Goal: Information Seeking & Learning: Find contact information

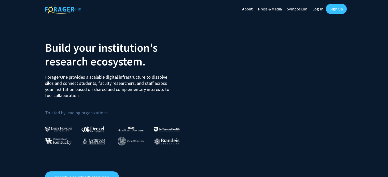
click at [315, 7] on link "Log In" at bounding box center [318, 9] width 16 height 18
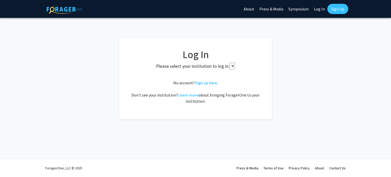
select select
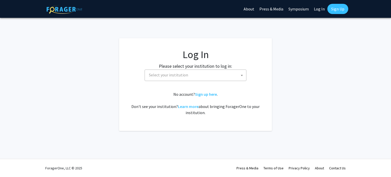
click at [206, 72] on span "Select your institution" at bounding box center [196, 75] width 99 height 10
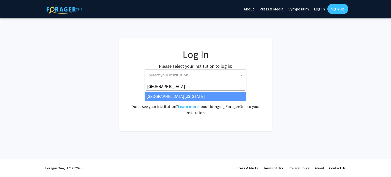
type input "[GEOGRAPHIC_DATA]"
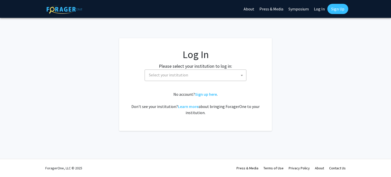
drag, startPoint x: 206, startPoint y: 74, endPoint x: 200, endPoint y: 76, distance: 6.0
click at [200, 76] on span "Select your institution" at bounding box center [196, 75] width 99 height 10
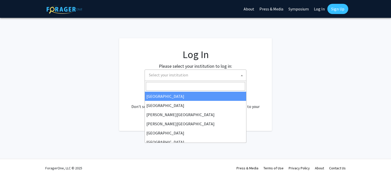
click at [200, 76] on span "Select your institution" at bounding box center [196, 75] width 99 height 10
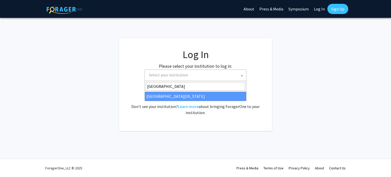
type input "[GEOGRAPHIC_DATA]"
select select "33"
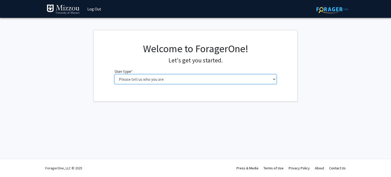
click at [211, 78] on select "Please tell us who you are Undergraduate Student Master's Student Doctoral Cand…" at bounding box center [195, 79] width 162 height 10
select select "1: undergrad"
click at [114, 74] on select "Please tell us who you are Undergraduate Student Master's Student Doctoral Cand…" at bounding box center [195, 79] width 162 height 10
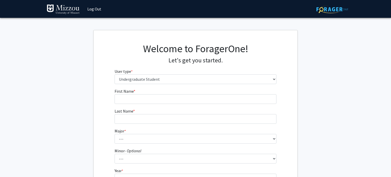
click at [209, 86] on div "Welcome to ForagerOne! Let's get you started. User type * required Please tell …" at bounding box center [196, 65] width 170 height 46
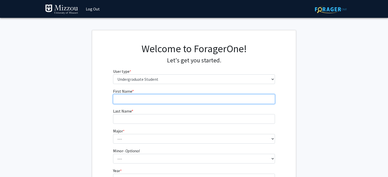
click at [207, 95] on input "First Name * required" at bounding box center [194, 99] width 162 height 10
type input "[PERSON_NAME]"
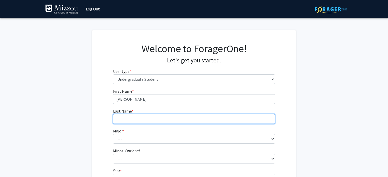
click at [199, 115] on input "Last Name * required" at bounding box center [194, 119] width 162 height 10
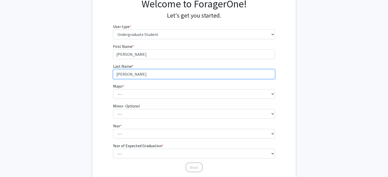
scroll to position [45, 0]
type input "[PERSON_NAME]"
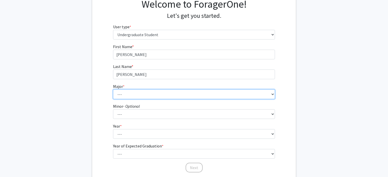
click at [190, 92] on select "--- Agribusiness Management Agricultural Education Agricultural Education: Comm…" at bounding box center [194, 94] width 162 height 10
select select "134: 2627"
click at [113, 89] on select "--- Agribusiness Management Agricultural Education Agricultural Education: Comm…" at bounding box center [194, 94] width 162 height 10
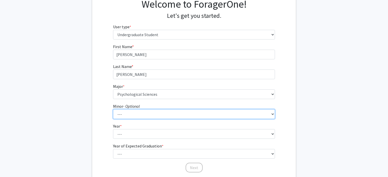
click at [176, 113] on select "--- Accountancy Aerospace Engineering Aerospace Studies Agribusiness Management…" at bounding box center [194, 114] width 162 height 10
select select "18: 1974"
click at [113, 109] on select "--- Accountancy Aerospace Engineering Aerospace Studies Agribusiness Management…" at bounding box center [194, 114] width 162 height 10
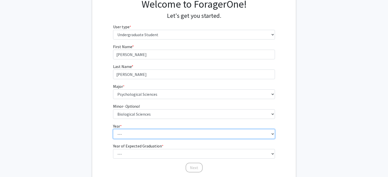
click at [155, 135] on select "--- First-year Sophomore Junior Senior Postbaccalaureate Certificate" at bounding box center [194, 134] width 162 height 10
select select "4: senior"
click at [113, 129] on select "--- First-year Sophomore Junior Senior Postbaccalaureate Certificate" at bounding box center [194, 134] width 162 height 10
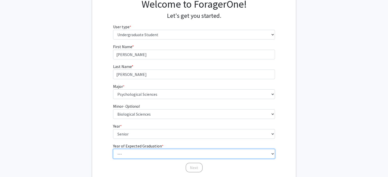
click at [153, 152] on select "--- 2025 2026 2027 2028 2029 2030 2031 2032 2033 2034" at bounding box center [194, 154] width 162 height 10
select select "2: 2026"
click at [113, 149] on select "--- 2025 2026 2027 2028 2029 2030 2031 2032 2033 2034" at bounding box center [194, 154] width 162 height 10
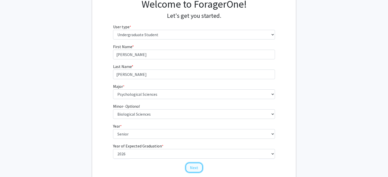
click at [192, 164] on button "Next" at bounding box center [193, 168] width 17 height 10
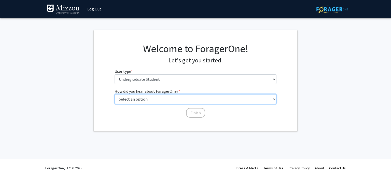
click at [188, 96] on select "Select an option Peer/student recommendation Faculty/staff recommendation Unive…" at bounding box center [195, 99] width 162 height 10
select select "3: university_website"
click at [114, 94] on select "Select an option Peer/student recommendation Faculty/staff recommendation Unive…" at bounding box center [195, 99] width 162 height 10
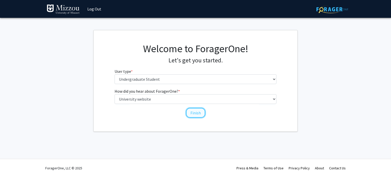
click at [196, 113] on button "Finish" at bounding box center [195, 113] width 19 height 10
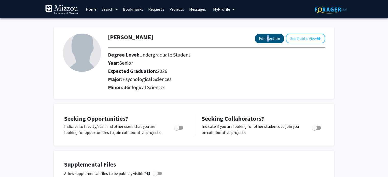
drag, startPoint x: 267, startPoint y: 43, endPoint x: 268, endPoint y: 40, distance: 3.3
click at [268, 40] on div "Olivia Smith Edit Section See Public View help Degree Level: Undergraduate Stud…" at bounding box center [216, 63] width 225 height 59
click at [268, 40] on button "Edit Section" at bounding box center [269, 38] width 29 height 9
select select "senior"
select select "2026"
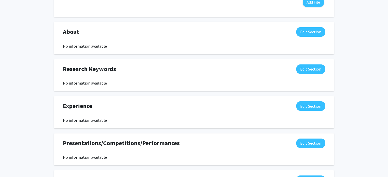
scroll to position [284, 0]
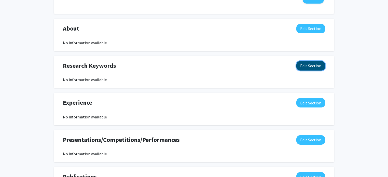
click at [306, 67] on button "Edit Section" at bounding box center [310, 65] width 29 height 9
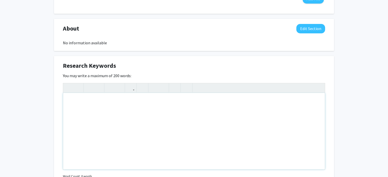
click at [198, 127] on div "Note to users with screen readers: Please deactivate our accessibility plugin f…" at bounding box center [194, 131] width 262 height 76
type textarea "N"
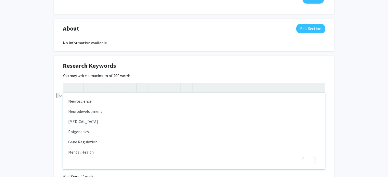
drag, startPoint x: 174, startPoint y: 120, endPoint x: 64, endPoint y: 120, distance: 109.6
click at [64, 120] on div "Research Keywords Edit Section You may write a maximum of 200 words: <p>Neurosc…" at bounding box center [194, 127] width 280 height 143
click at [113, 143] on p "Mental Health" at bounding box center [193, 142] width 251 height 6
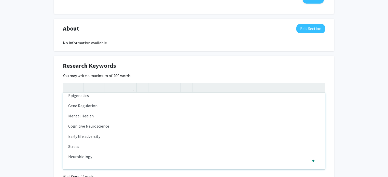
scroll to position [26, 0]
type textarea "<p>Neuroscience</p><p>Neurodevelopment</p><p>Epigenetics</p><p>Gene Regulation<…"
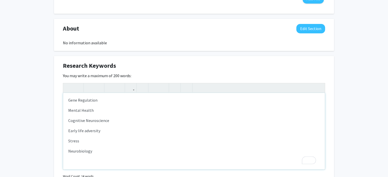
scroll to position [337, 0]
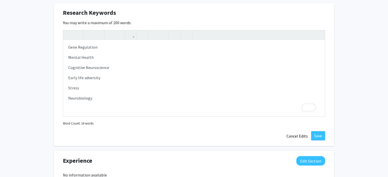
click at [122, 145] on div "Research Keywords Edit Section You may write a maximum of 200 words: <p>Neurosc…" at bounding box center [194, 74] width 280 height 143
click at [314, 133] on button "Save" at bounding box center [318, 135] width 14 height 9
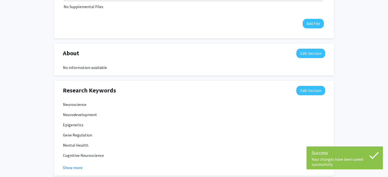
scroll to position [193, 0]
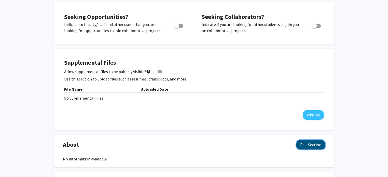
click at [301, 144] on button "Edit Section" at bounding box center [310, 144] width 29 height 9
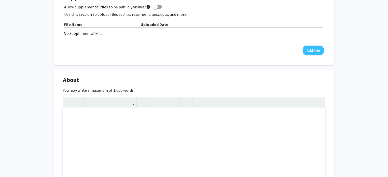
click at [165, 127] on div "Note to users with screen readers: Please deactivate our accessibility plugin f…" at bounding box center [194, 145] width 262 height 76
paste div "To enrich screen reader interactions, please activate Accessibility in Grammarl…"
type textarea "<p>I am a rising senior at the University of Missouri, majoring in psychology w…"
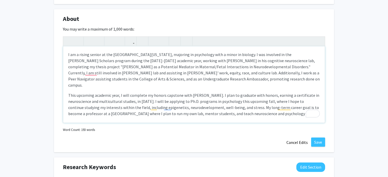
click at [90, 56] on p "I am a rising senior at the University of Missouri, majoring in psychology with…" at bounding box center [193, 69] width 251 height 37
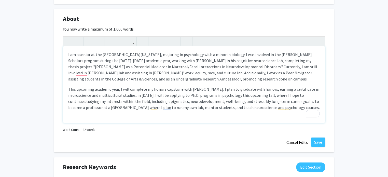
click at [241, 96] on p "This upcoming academic year, I will complete my honors capstone with Dr. David …" at bounding box center [193, 98] width 251 height 24
type textarea "<p>I am a senior at the University of Missouri, majoring in psychology with a m…"
click at [316, 139] on button "Save" at bounding box center [318, 141] width 14 height 9
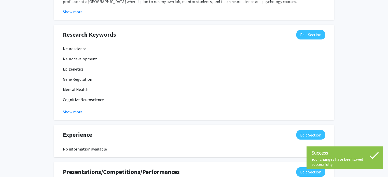
scroll to position [378, 0]
click at [309, 39] on div "Research Keywords Edit Section" at bounding box center [194, 36] width 270 height 12
click at [309, 37] on button "Edit Section" at bounding box center [310, 34] width 29 height 9
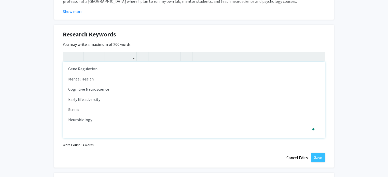
click at [162, 119] on p "Neurobiology" at bounding box center [193, 120] width 251 height 6
click at [155, 109] on p "Stress" at bounding box center [193, 109] width 251 height 6
type textarea "<p>Neuroscience</p><p>Neurodevelopment</p><p>Epigenetics</p><p>Gene Regulation<…"
click at [321, 156] on button "Save" at bounding box center [318, 157] width 14 height 9
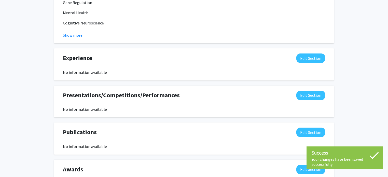
scroll to position [454, 0]
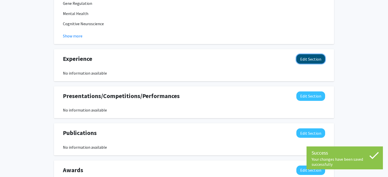
click at [313, 58] on button "Edit Section" at bounding box center [310, 58] width 29 height 9
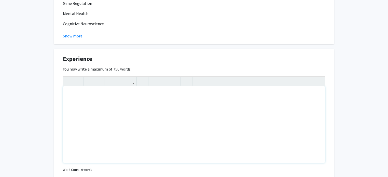
scroll to position [471, 0]
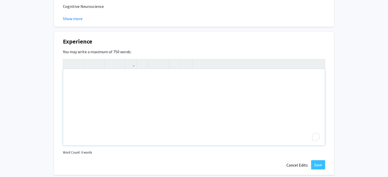
click at [136, 72] on div "To enrich screen reader interactions, please activate Accessibility in Grammarl…" at bounding box center [194, 107] width 262 height 76
paste div "To enrich screen reader interactions, please activate Accessibility in Grammarl…"
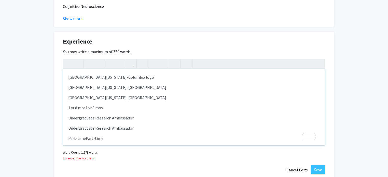
type textarea "<p>University of Missouri-Columbia logo </p><p>University of Missouri-Columbia …"
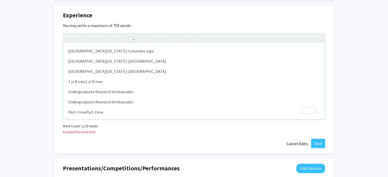
scroll to position [497, 0]
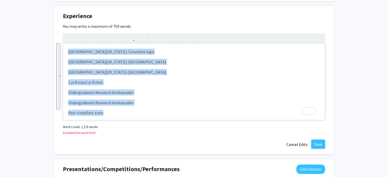
drag, startPoint x: 113, startPoint y: 114, endPoint x: 67, endPoint y: 48, distance: 80.0
click at [67, 48] on div "University of Missouri-Columbia logo University of Missouri-Columbia Universi…" at bounding box center [194, 81] width 262 height 76
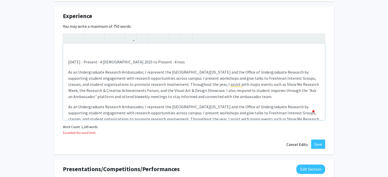
click at [82, 56] on div "May 2025 - Present · 4 mosMay 2025 to Present · 4 mos As an Undergraduate Rese…" at bounding box center [194, 81] width 262 height 76
click at [71, 55] on div "May 2025 - Present · 4 mosMay 2025 to Present · 4 mos As an Undergraduate Rese…" at bounding box center [194, 81] width 262 height 76
click at [67, 55] on div "May 2025 - Present · 4 mosMay 2025 to Present · 4 mos As an Undergraduate Rese…" at bounding box center [194, 81] width 262 height 76
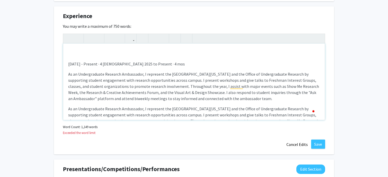
click at [69, 54] on div "May 2025 - Present · 4 mosMay 2025 to Present · 4 mos As an Undergraduate Rese…" at bounding box center [194, 81] width 262 height 76
drag, startPoint x: 163, startPoint y: 64, endPoint x: 148, endPoint y: 65, distance: 14.8
click at [148, 65] on p "May 2025 - Present · 4 mosMay 2025 to Present · 4 mos" at bounding box center [193, 64] width 251 height 6
click at [113, 62] on p "May 2025 - Present · 4 mosMay 2025 to Present" at bounding box center [193, 64] width 251 height 6
click at [107, 64] on p "May 2025 -May 2025 to Present" at bounding box center [193, 64] width 251 height 6
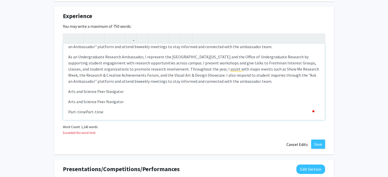
scroll to position [38, 0]
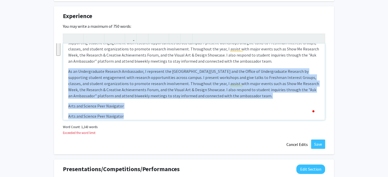
drag, startPoint x: 136, startPoint y: 109, endPoint x: 54, endPoint y: 69, distance: 90.8
click at [54, 69] on div "Experience Edit Section You may write a maximum of 750 words: Undergraduate Res…" at bounding box center [194, 80] width 280 height 148
click at [143, 104] on p "Arts and Science Peer Navigator" at bounding box center [193, 106] width 251 height 6
drag, startPoint x: 143, startPoint y: 104, endPoint x: 60, endPoint y: 71, distance: 89.1
click at [60, 71] on div "Experience Edit Section You may write a maximum of 750 words: Undergraduate Res…" at bounding box center [194, 80] width 280 height 148
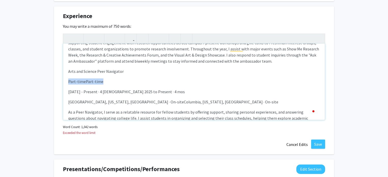
drag, startPoint x: 89, startPoint y: 80, endPoint x: 59, endPoint y: 81, distance: 30.0
click at [59, 81] on div "Experience Edit Section You may write a maximum of 750 words: Undergraduate Res…" at bounding box center [194, 80] width 280 height 148
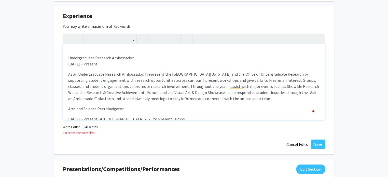
scroll to position [1, 0]
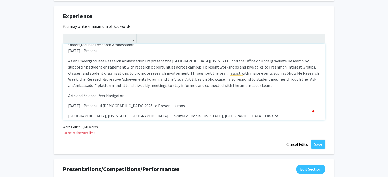
click at [70, 103] on p "May 2025 - Present · 4 mosMay 2025 to Present · 4 mos" at bounding box center [193, 106] width 251 height 6
click at [69, 105] on p "May 2025 - Present · 4 mosMay 2025 to Present · 4 mos" at bounding box center [193, 106] width 251 height 6
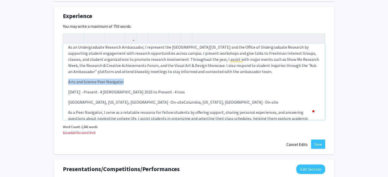
drag, startPoint x: 124, startPoint y: 82, endPoint x: 59, endPoint y: 80, distance: 65.2
click at [59, 80] on div "Experience Edit Section You may write a maximum of 750 words: Undergraduate Res…" at bounding box center [194, 80] width 280 height 148
click at [87, 34] on use "button" at bounding box center [87, 34] width 0 height 0
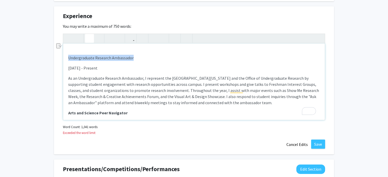
drag, startPoint x: 124, startPoint y: 58, endPoint x: 53, endPoint y: 58, distance: 71.0
click at [90, 35] on icon "button" at bounding box center [89, 38] width 4 height 8
click at [148, 90] on p "As an Undergraduate Research Ambassador, I represent the University of Missouri…" at bounding box center [193, 90] width 251 height 31
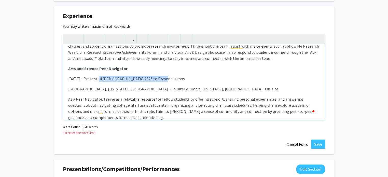
drag, startPoint x: 159, startPoint y: 78, endPoint x: 100, endPoint y: 81, distance: 58.6
click at [100, 81] on p "May 2025 - Present · 4 mosMay 2025 to Present · 4 mos" at bounding box center [193, 79] width 251 height 6
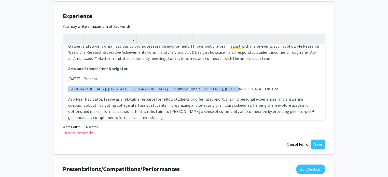
drag, startPoint x: 219, startPoint y: 90, endPoint x: 51, endPoint y: 91, distance: 168.1
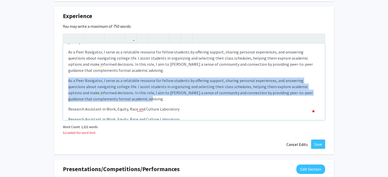
drag, startPoint x: 105, startPoint y: 98, endPoint x: 54, endPoint y: 81, distance: 53.4
click at [54, 81] on div "Experience Edit Section You may write a maximum of 750 words: Undergraduate Res…" at bounding box center [194, 80] width 280 height 148
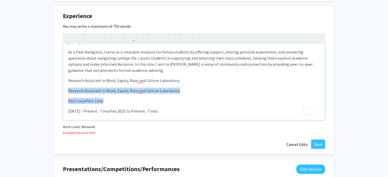
drag, startPoint x: 182, startPoint y: 93, endPoint x: 57, endPoint y: 89, distance: 125.0
click at [57, 89] on div "Experience Edit Section You may write a maximum of 750 words: Undergraduate Res…" at bounding box center [194, 80] width 280 height 148
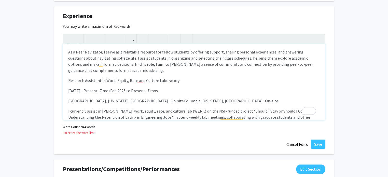
drag, startPoint x: 166, startPoint y: 90, endPoint x: 104, endPoint y: 89, distance: 61.8
click at [104, 89] on p "Feb 2025 - Present · 7 mosFeb 2025 to Present · 7 mos" at bounding box center [193, 91] width 251 height 6
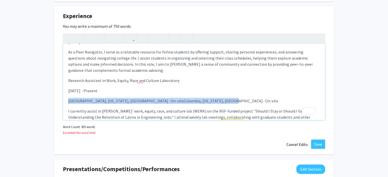
click at [61, 100] on div "Experience Edit Section You may write a maximum of 750 words: Undergraduate Res…" at bounding box center [194, 80] width 280 height 148
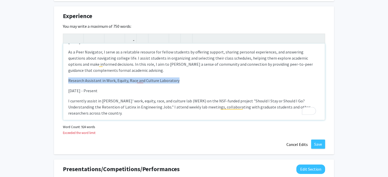
click at [63, 78] on div "Experience Edit Section You may write a maximum of 750 words: Undergraduate Res…" at bounding box center [194, 80] width 280 height 148
click at [88, 37] on icon "button" at bounding box center [89, 38] width 4 height 8
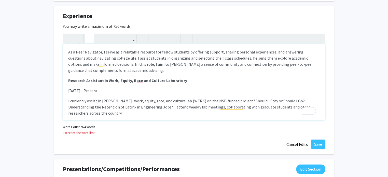
click at [162, 115] on p "I currently assist in Dr. Lisa Flores' work, equity, race, and culture lab (WER…" at bounding box center [193, 107] width 251 height 18
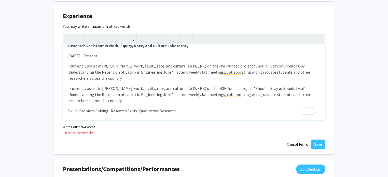
drag, startPoint x: 143, startPoint y: 98, endPoint x: 41, endPoint y: 79, distance: 104.0
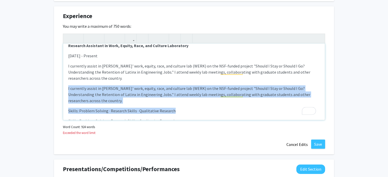
drag, startPoint x: 200, startPoint y: 109, endPoint x: 55, endPoint y: 86, distance: 146.5
click at [55, 86] on div "Experience Edit Section You may write a maximum of 750 words: Undergraduate Res…" at bounding box center [194, 80] width 280 height 148
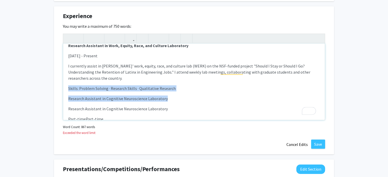
drag, startPoint x: 176, startPoint y: 98, endPoint x: 61, endPoint y: 86, distance: 115.7
click at [61, 86] on div "Experience Edit Section You may write a maximum of 750 words: Undergraduate Res…" at bounding box center [194, 80] width 280 height 148
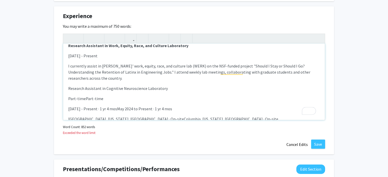
drag, startPoint x: 77, startPoint y: 104, endPoint x: 34, endPoint y: 106, distance: 43.6
click at [96, 92] on div "Undergraduate Research Ambassador May 2025 - Present As an Undergraduate Resear…" at bounding box center [194, 81] width 262 height 76
drag, startPoint x: 81, startPoint y: 96, endPoint x: 51, endPoint y: 98, distance: 30.6
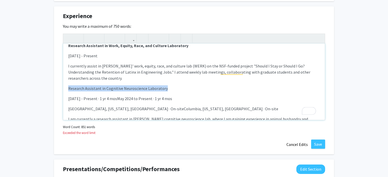
drag, startPoint x: 166, startPoint y: 89, endPoint x: 59, endPoint y: 86, distance: 106.6
click at [59, 86] on div "Experience Edit Section You may write a maximum of 750 words: Undergraduate Res…" at bounding box center [194, 80] width 280 height 148
click at [91, 35] on icon "button" at bounding box center [89, 38] width 4 height 8
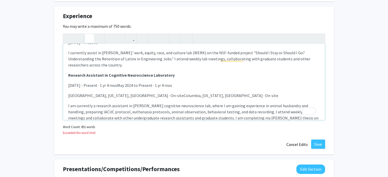
click at [176, 87] on p "May 2024 - Present · 1 yr 4 mosMay 2024 to Present · 1 yr 4 mos" at bounding box center [193, 85] width 251 height 6
drag, startPoint x: 176, startPoint y: 86, endPoint x: 100, endPoint y: 83, distance: 75.6
click at [100, 83] on p "May 2024 - Present · 1 yr 4 mosMay 2024 to Present · 1 yr 4 mos" at bounding box center [193, 85] width 251 height 6
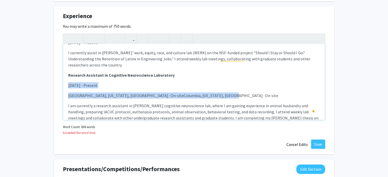
drag, startPoint x: 217, startPoint y: 95, endPoint x: 66, endPoint y: 86, distance: 151.4
click at [66, 86] on div "Undergraduate Research Ambassador May 2025 - Present As an Undergraduate Resear…" at bounding box center [194, 81] width 262 height 76
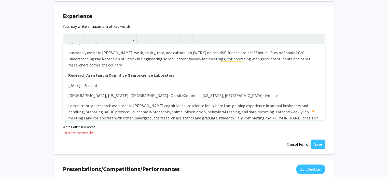
click at [224, 98] on div "Undergraduate Research Ambassador May 2025 - Present As an Undergraduate Resear…" at bounding box center [194, 81] width 262 height 76
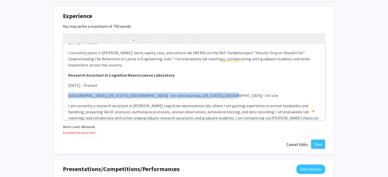
drag, startPoint x: 219, startPoint y: 92, endPoint x: 56, endPoint y: 94, distance: 163.1
click at [56, 94] on div "Experience Edit Section You may write a maximum of 750 words: Undergraduate Res…" at bounding box center [194, 80] width 280 height 148
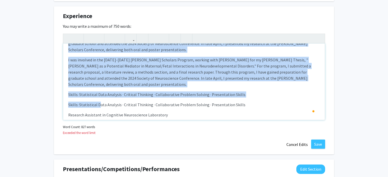
drag, startPoint x: 68, startPoint y: 76, endPoint x: 98, endPoint y: 78, distance: 29.8
click at [98, 79] on div "Undergraduate Research Ambassador May 2025 - Present As an Undergraduate Resear…" at bounding box center [194, 81] width 262 height 76
click at [98, 101] on p "Skills: Statistical Data Analysis · Critical Thinking · Collaborative Problem S…" at bounding box center [193, 104] width 251 height 6
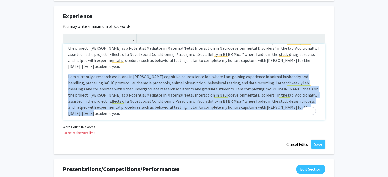
drag, startPoint x: 315, startPoint y: 100, endPoint x: 64, endPoint y: 69, distance: 253.0
click at [64, 69] on div "Undergraduate Research Ambassador May 2025 - Present As an Undergraduate Resear…" at bounding box center [194, 81] width 262 height 76
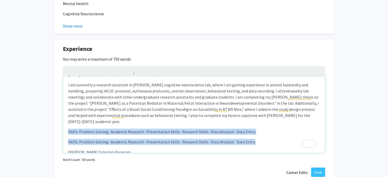
drag, startPoint x: 230, startPoint y: 134, endPoint x: 59, endPoint y: 127, distance: 170.8
click at [59, 127] on div "Experience Edit Section You may write a maximum of 750 words: Undergraduate Res…" at bounding box center [194, 110] width 280 height 143
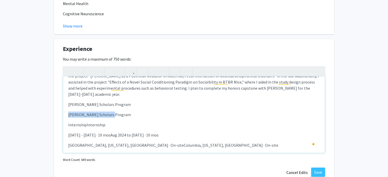
drag, startPoint x: 121, startPoint y: 106, endPoint x: 65, endPoint y: 103, distance: 56.5
click at [65, 103] on div "Undergraduate Research Ambassador May 2025 - Present As an Undergraduate Resear…" at bounding box center [194, 114] width 262 height 76
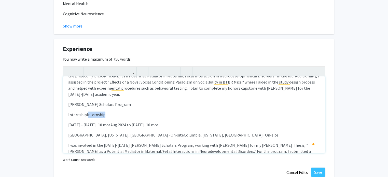
drag, startPoint x: 110, startPoint y: 108, endPoint x: 87, endPoint y: 107, distance: 22.7
click at [87, 111] on p "InternshipInternship" at bounding box center [193, 114] width 251 height 6
drag, startPoint x: 127, startPoint y: 97, endPoint x: 44, endPoint y: 99, distance: 83.0
click at [90, 73] on icon "button" at bounding box center [89, 71] width 4 height 8
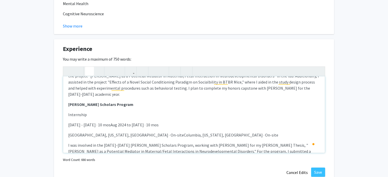
drag, startPoint x: 167, startPoint y: 117, endPoint x: 101, endPoint y: 116, distance: 66.4
click at [101, 122] on p "Aug 2024 - May 2025 · 10 mosAug 2024 to May 2025 · 10 mos" at bounding box center [193, 125] width 251 height 6
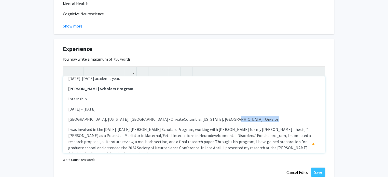
drag, startPoint x: 227, startPoint y: 112, endPoint x: 65, endPoint y: 118, distance: 161.6
click at [65, 118] on div "Undergraduate Research Ambassador May 2025 - Present As an Undergraduate Resear…" at bounding box center [194, 114] width 262 height 76
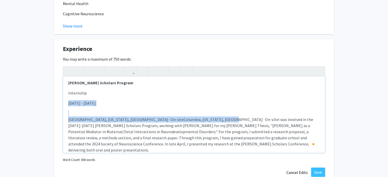
drag, startPoint x: 212, startPoint y: 112, endPoint x: 53, endPoint y: 103, distance: 158.7
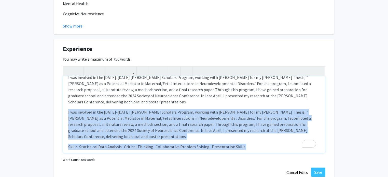
drag, startPoint x: 250, startPoint y: 138, endPoint x: 57, endPoint y: 96, distance: 197.0
click at [57, 96] on div "Experience Edit Section You may write a maximum of 750 words: Undergraduate Res…" at bounding box center [194, 110] width 280 height 143
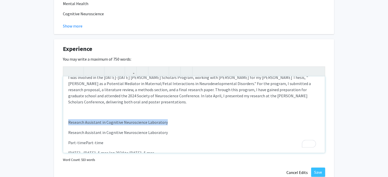
drag, startPoint x: 168, startPoint y: 107, endPoint x: 58, endPoint y: 107, distance: 109.6
click at [58, 107] on div "Experience Edit Section You may write a maximum of 750 words: Undergraduate Res…" at bounding box center [194, 110] width 280 height 143
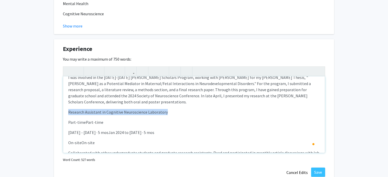
drag, startPoint x: 174, startPoint y: 98, endPoint x: 68, endPoint y: 97, distance: 106.1
click at [68, 109] on p "Research Assistant in Cognitive Neuroscience Laboratory" at bounding box center [193, 112] width 251 height 6
click at [91, 68] on icon "button" at bounding box center [89, 71] width 4 height 8
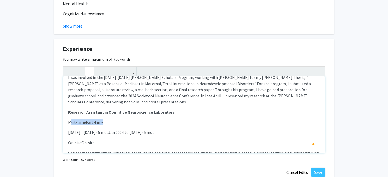
drag, startPoint x: 105, startPoint y: 106, endPoint x: 70, endPoint y: 107, distance: 34.6
click at [70, 119] on p "Part-timePart-time" at bounding box center [193, 122] width 251 height 6
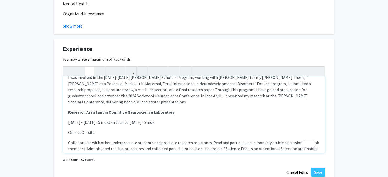
drag, startPoint x: 171, startPoint y: 109, endPoint x: 96, endPoint y: 114, distance: 74.9
click at [96, 114] on div "Undergraduate Research Ambassador May 2025 - Present As an Undergraduate Resear…" at bounding box center [194, 114] width 262 height 76
drag, startPoint x: 160, startPoint y: 117, endPoint x: 117, endPoint y: 111, distance: 43.2
click at [117, 111] on div "Undergraduate Research Ambassador May 2025 - Present As an Undergraduate Resear…" at bounding box center [194, 114] width 262 height 76
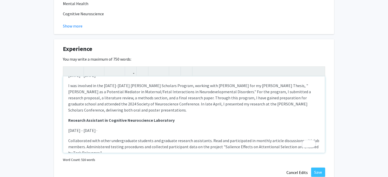
type textarea "<br><p><strong>Undergraduate Research Ambassador</strong></p><p>May 2025 - Pres…"
click at [313, 169] on button "Save" at bounding box center [318, 171] width 14 height 9
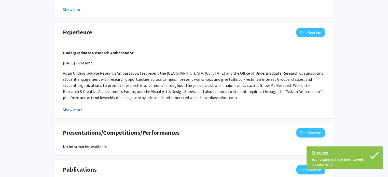
click at [75, 108] on button "Show more" at bounding box center [73, 110] width 20 height 6
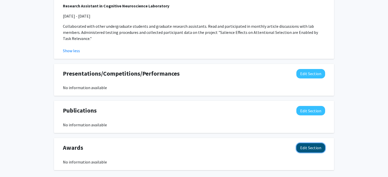
click at [310, 143] on button "Edit Section" at bounding box center [310, 147] width 29 height 9
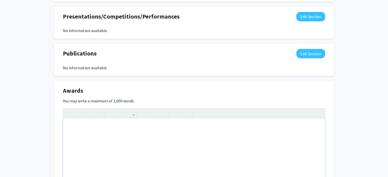
click at [117, 118] on div "Note to users with screen readers: Please deactivate our accessibility plugin f…" at bounding box center [194, 156] width 262 height 76
paste div "To enrich screen reader interactions, please activate Accessibility in Grammarl…"
type textarea "<p>Mizzou Forward Undergraduate Research Training Grant, University of Missouri…"
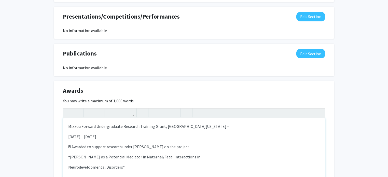
click at [205, 123] on p "Mizzou Forward Undergraduate Research Training Grant, University of Missouri –" at bounding box center [193, 126] width 251 height 6
click at [72, 143] on p " Awarded to support research under Dr. David Beversdorf on the project" at bounding box center [193, 146] width 251 height 6
click at [67, 133] on div "Mizzou Forward Undergraduate Research Training Grant, University of Missouri Ju…" at bounding box center [194, 156] width 262 height 76
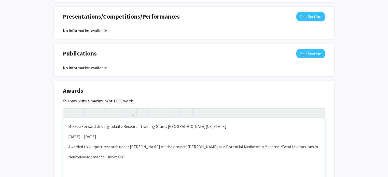
click at [67, 133] on div "Mizzou Forward Undergraduate Research Training Grant, University of Missouri Ju…" at bounding box center [194, 156] width 262 height 76
click at [133, 143] on p "Awarded to support research under Dr. David Beversdorf on the project “miRNA as…" at bounding box center [193, 149] width 251 height 12
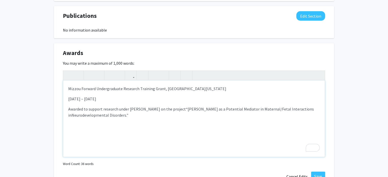
click at [164, 85] on p "Mizzou Forward Undergraduate Research Training Grant, University of Missouri" at bounding box center [193, 88] width 251 height 6
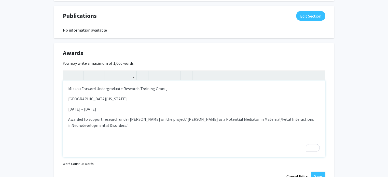
click at [165, 85] on p "Mizzou Forward Undergraduate Research Training Grant," at bounding box center [193, 88] width 251 height 6
drag, startPoint x: 165, startPoint y: 65, endPoint x: 67, endPoint y: 63, distance: 98.0
click at [67, 80] on div "Mizzou Forward Undergraduate Research Training Grant University of Missouri Jun…" at bounding box center [194, 118] width 262 height 76
click at [90, 71] on icon "button" at bounding box center [89, 75] width 4 height 8
type textarea "<p><strong>Mizzou Forward Undergraduate Research Training Grant</strong></p><p>…"
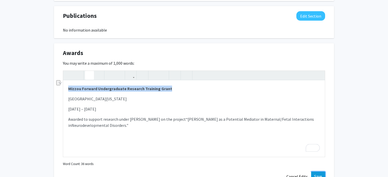
click at [322, 171] on button "Save" at bounding box center [318, 175] width 14 height 9
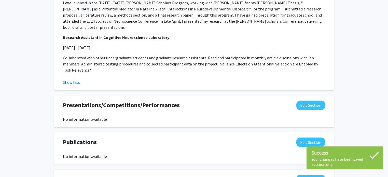
scroll to position [768, 0]
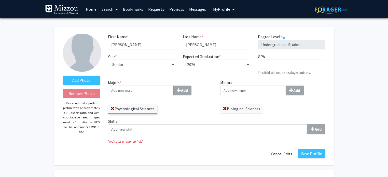
select select "senior"
select select "2026"
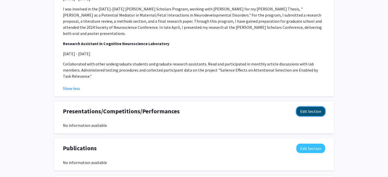
click at [307, 107] on button "Edit Section" at bounding box center [310, 111] width 29 height 9
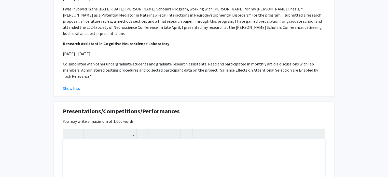
click at [184, 138] on div "Note to users with screen readers: Please deactivate our accessibility plugin f…" at bounding box center [194, 176] width 262 height 76
paste div "To enrich screen reader interactions, please activate Accessibility in Grammarl…"
type textarea "<p>Poster Presentations </p><p>• [PERSON_NAME], N., [PERSON_NAME], [PERSON_NAME…"
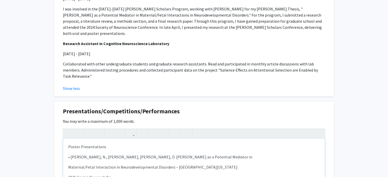
scroll to position [820, 0]
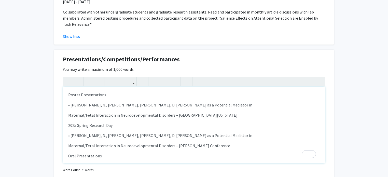
click at [71, 102] on p "• [PERSON_NAME], N., [PERSON_NAME], [PERSON_NAME], D. [PERSON_NAME] as a Potent…" at bounding box center [193, 105] width 251 height 6
drag, startPoint x: 110, startPoint y: 70, endPoint x: 66, endPoint y: 65, distance: 43.8
click at [66, 86] on div "Poster Presentations • [PERSON_NAME], N., [PERSON_NAME], [PERSON_NAME], D. [PE…" at bounding box center [194, 124] width 262 height 76
click at [88, 77] on icon "button" at bounding box center [89, 81] width 4 height 8
click at [75, 102] on p "• Ahmed, N., Smith, O. L., Beversdorf, D. miRNA as a Potential Mediator in" at bounding box center [193, 105] width 251 height 6
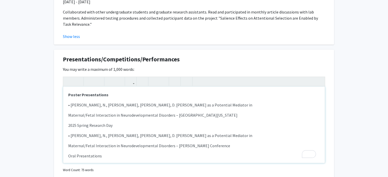
click at [70, 102] on p "• Ahmed, N., Smith, O. L., Beversdorf, D. miRNA as a Potential Mediator in" at bounding box center [193, 105] width 251 height 6
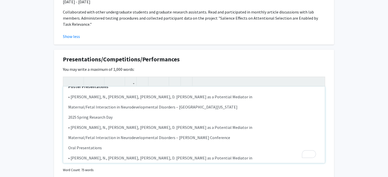
scroll to position [25, 0]
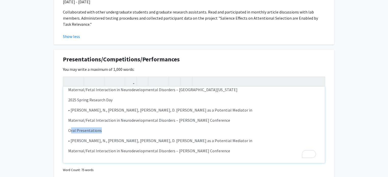
drag, startPoint x: 102, startPoint y: 107, endPoint x: 70, endPoint y: 103, distance: 31.8
click at [70, 127] on p "Oral Presentations" at bounding box center [193, 130] width 251 height 6
click at [112, 127] on p "Oral Presentations" at bounding box center [193, 130] width 251 height 6
drag, startPoint x: 112, startPoint y: 104, endPoint x: 65, endPoint y: 101, distance: 46.9
click at [65, 101] on div "Poster Presentations • Ahmed, N., Smith, O. L., Beversdorf, D. miRNA as a Pote…" at bounding box center [194, 124] width 262 height 76
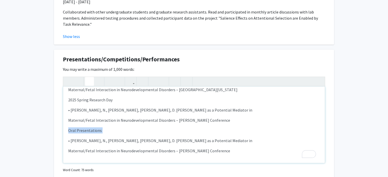
click at [88, 77] on icon "button" at bounding box center [89, 81] width 4 height 8
type textarea "<p><strong>Poster Presentations </strong></p><p>• Ahmed, N., Smith, O. L., Beve…"
click at [207, 137] on p "• Ahmed, N., Smith, O. L., Beversdorf, D. miRNA as a Potential Mediator in" at bounding box center [193, 140] width 251 height 6
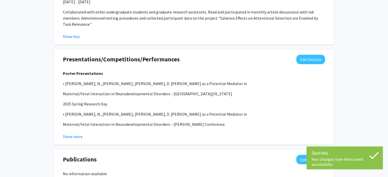
scroll to position [801, 0]
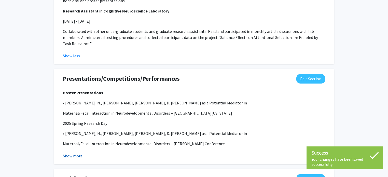
click at [80, 153] on button "Show more" at bounding box center [73, 156] width 20 height 6
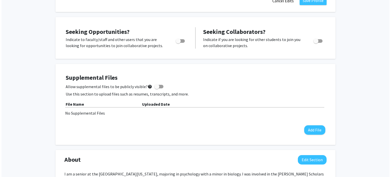
scroll to position [139, 0]
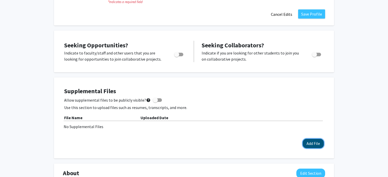
click at [315, 145] on button "Add File" at bounding box center [312, 143] width 21 height 9
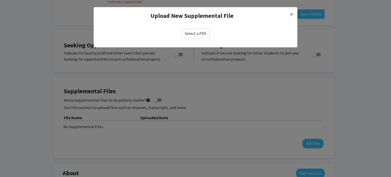
click at [192, 34] on label "Select a PDF" at bounding box center [195, 33] width 28 height 10
click at [0, 0] on input "Select a PDF" at bounding box center [0, 0] width 0 height 0
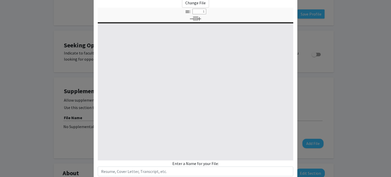
scroll to position [31, 0]
type input "0"
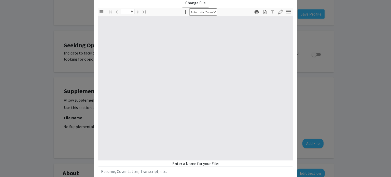
select select "custom"
type input "1"
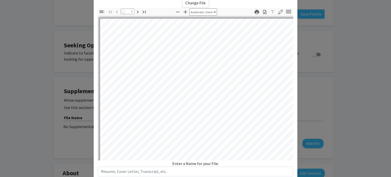
select select "auto"
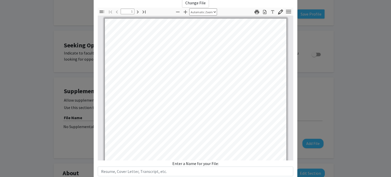
scroll to position [0, 0]
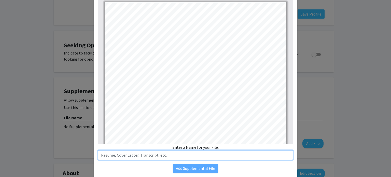
click at [191, 155] on input "text" at bounding box center [195, 155] width 195 height 10
type input "C"
type input "Curriculum Vitae"
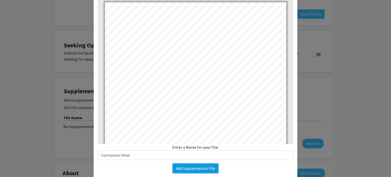
click at [192, 168] on button "Add Supplemental File" at bounding box center [195, 168] width 45 height 9
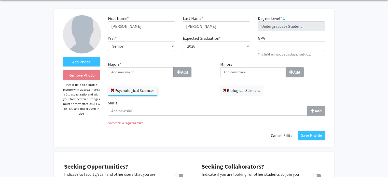
scroll to position [17, 0]
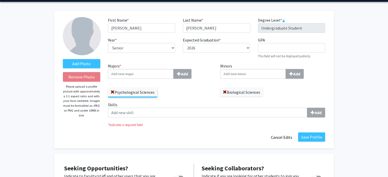
click at [97, 69] on div "Add Photo Remove Photo Please upload a profile picture with approximately a 1:1…" at bounding box center [81, 79] width 45 height 125
click at [96, 68] on div "Add Photo Remove Photo Please upload a profile picture with approximately a 1:1…" at bounding box center [81, 79] width 45 height 125
click at [95, 65] on label "Add Photo" at bounding box center [81, 63] width 37 height 9
click at [0, 0] on input "Add Photo" at bounding box center [0, 0] width 0 height 0
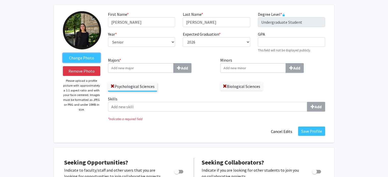
scroll to position [23, 0]
click at [324, 129] on button "Save Profile" at bounding box center [311, 130] width 27 height 9
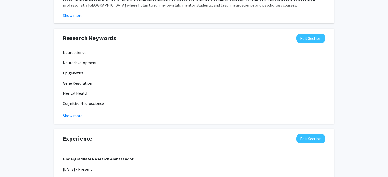
scroll to position [318, 0]
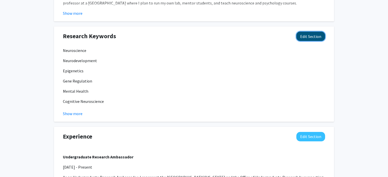
click at [313, 37] on button "Edit Section" at bounding box center [310, 36] width 29 height 9
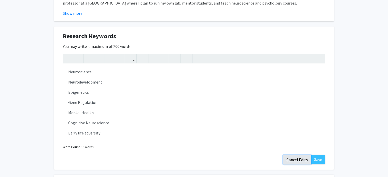
click at [297, 160] on button "Cancel Edits" at bounding box center [297, 160] width 28 height 10
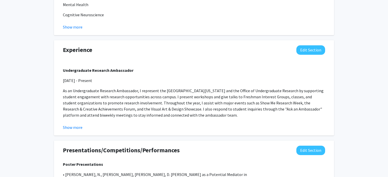
scroll to position [405, 0]
click at [79, 126] on button "Show more" at bounding box center [73, 127] width 20 height 6
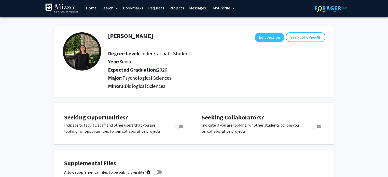
scroll to position [0, 0]
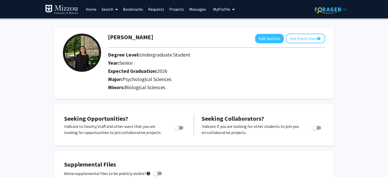
click at [110, 10] on link "Search" at bounding box center [109, 9] width 21 height 18
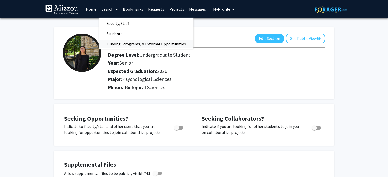
click at [110, 45] on span "Funding, Programs, & External Opportunities" at bounding box center [146, 44] width 94 height 10
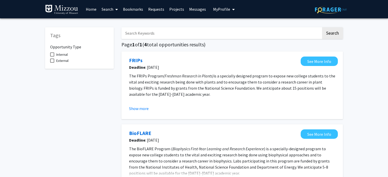
click at [114, 9] on span at bounding box center [115, 10] width 5 height 18
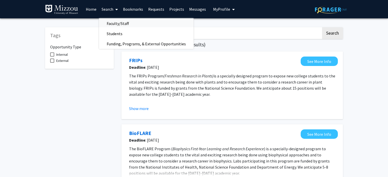
click at [118, 22] on span "Faculty/Staff" at bounding box center [117, 23] width 37 height 10
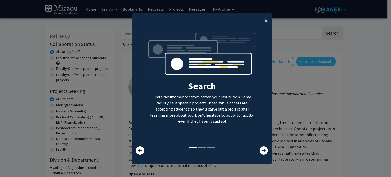
click at [265, 20] on span "×" at bounding box center [265, 21] width 3 height 8
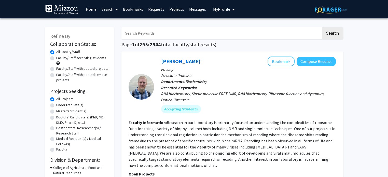
click at [176, 36] on input "Search Keywords" at bounding box center [221, 33] width 200 height 12
type input "N"
click at [322, 27] on button "Search" at bounding box center [332, 33] width 21 height 12
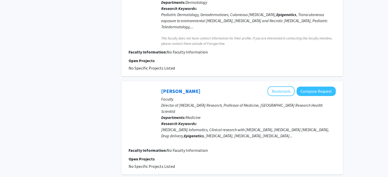
scroll to position [873, 0]
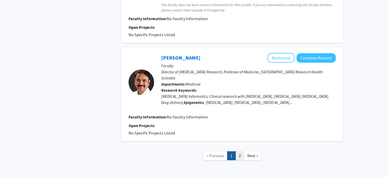
click at [241, 151] on link "2" at bounding box center [239, 155] width 9 height 9
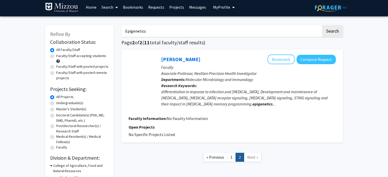
scroll to position [3, 0]
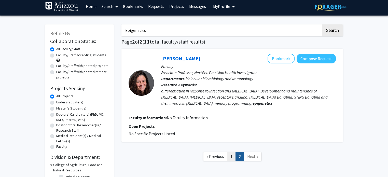
click at [235, 152] on link "1" at bounding box center [231, 156] width 9 height 9
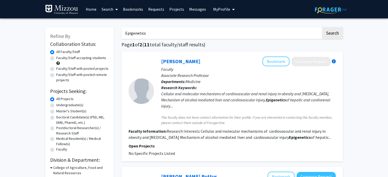
click at [184, 35] on input "Epigenetics" at bounding box center [221, 33] width 200 height 12
type input "E"
click at [322, 27] on button "Search" at bounding box center [332, 33] width 21 height 12
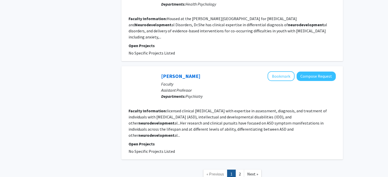
scroll to position [843, 0]
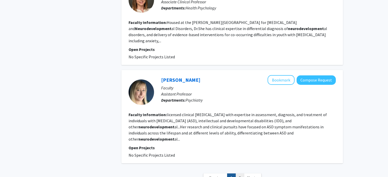
click at [242, 173] on link "2" at bounding box center [239, 177] width 9 height 9
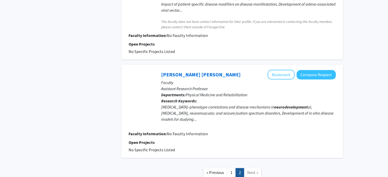
scroll to position [388, 0]
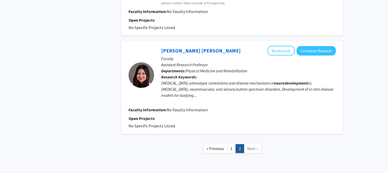
click at [253, 146] on span "Next »" at bounding box center [252, 148] width 11 height 5
click at [231, 144] on link "1" at bounding box center [231, 148] width 9 height 9
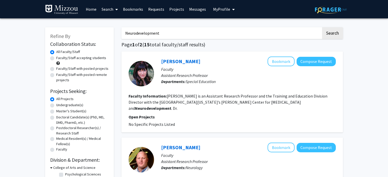
click at [190, 33] on input "Neurodevelopment" at bounding box center [221, 33] width 200 height 12
click at [322, 27] on button "Search" at bounding box center [332, 33] width 21 height 12
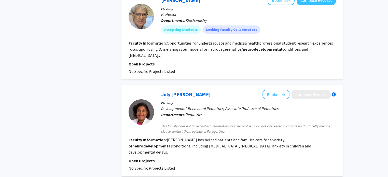
scroll to position [858, 0]
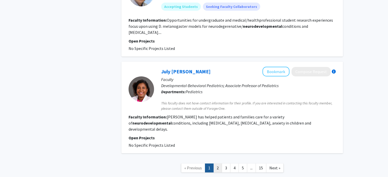
click at [216, 163] on link "2" at bounding box center [217, 167] width 9 height 9
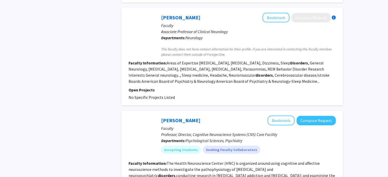
scroll to position [931, 0]
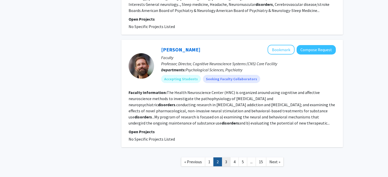
click at [226, 157] on link "3" at bounding box center [226, 161] width 9 height 9
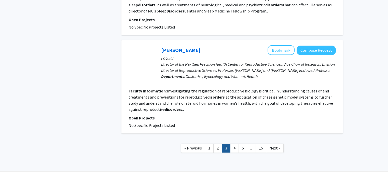
scroll to position [1020, 0]
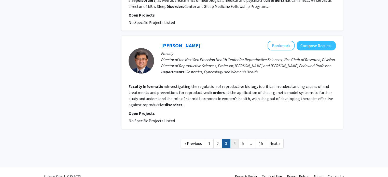
click at [232, 139] on link "4" at bounding box center [234, 143] width 9 height 9
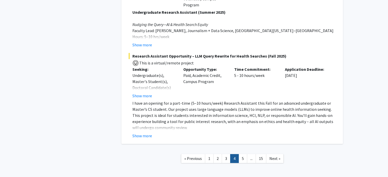
scroll to position [1081, 0]
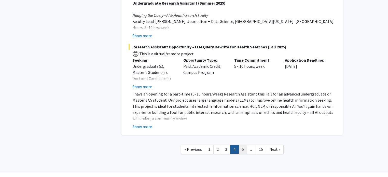
click at [245, 145] on link "5" at bounding box center [242, 149] width 9 height 9
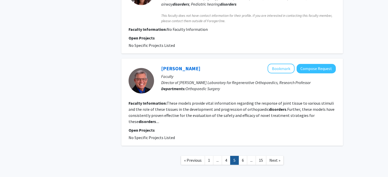
scroll to position [873, 0]
click at [245, 156] on link "6" at bounding box center [242, 160] width 9 height 9
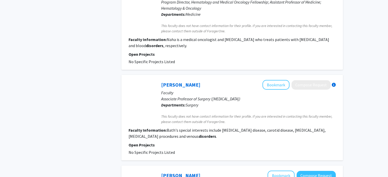
scroll to position [848, 0]
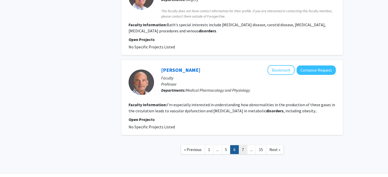
click at [243, 145] on link "7" at bounding box center [242, 149] width 9 height 9
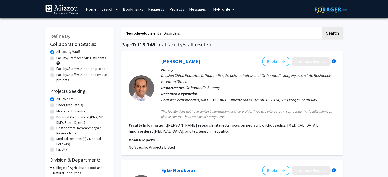
drag, startPoint x: 216, startPoint y: 36, endPoint x: 128, endPoint y: 30, distance: 88.7
click at [130, 31] on input "Neurodevelopmental Disorders" at bounding box center [221, 33] width 200 height 12
type input "N"
type input "David Beversdorf"
click at [322, 27] on button "Search" at bounding box center [332, 33] width 21 height 12
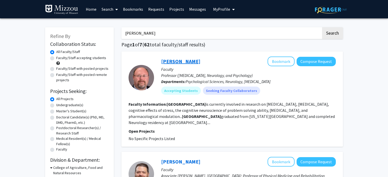
click at [173, 59] on link "David Beversdorf" at bounding box center [180, 61] width 39 height 6
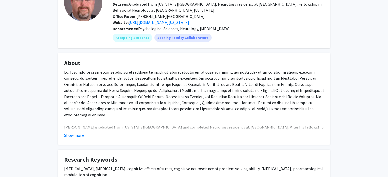
scroll to position [51, 0]
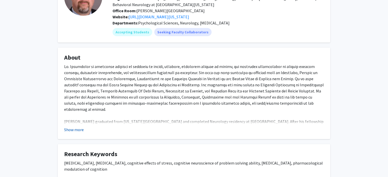
click at [77, 127] on button "Show more" at bounding box center [74, 129] width 20 height 6
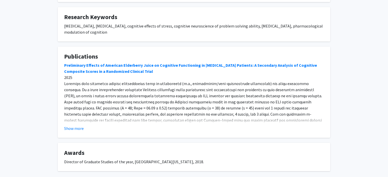
scroll to position [226, 0]
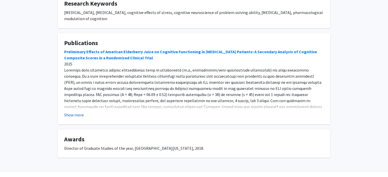
click at [75, 112] on button "Show more" at bounding box center [74, 115] width 20 height 6
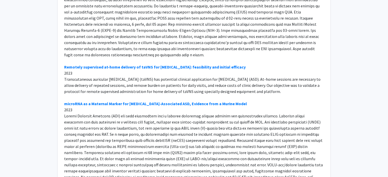
scroll to position [1395, 0]
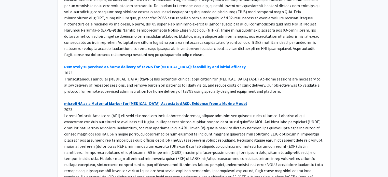
click at [99, 101] on link "microRNA as a Maternal Marker for Prenatal Stress-Associated ASD, Evidence from…" at bounding box center [155, 103] width 183 height 5
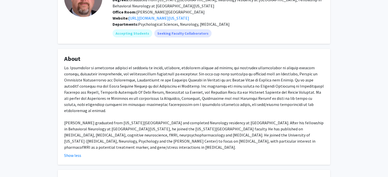
scroll to position [0, 0]
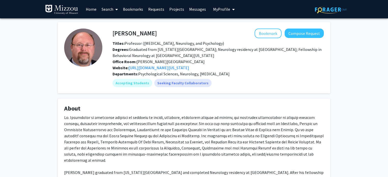
click at [93, 11] on link "Home" at bounding box center [91, 9] width 16 height 18
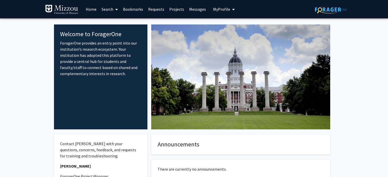
click at [109, 9] on link "Search" at bounding box center [109, 9] width 21 height 18
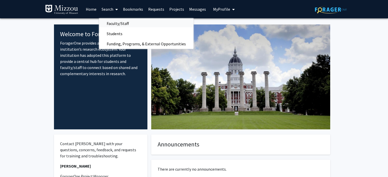
click at [116, 22] on span "Faculty/Staff" at bounding box center [117, 23] width 37 height 10
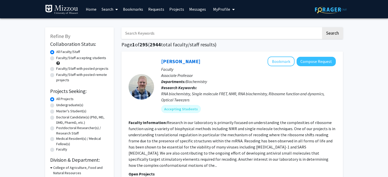
click at [140, 34] on input "Search Keywords" at bounding box center [221, 33] width 200 height 12
type input "David Beversdorf"
click at [322, 27] on button "Search" at bounding box center [332, 33] width 21 height 12
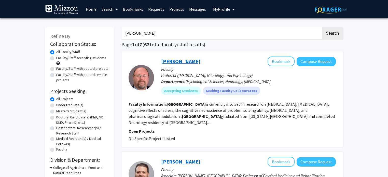
click at [185, 59] on link "David Beversdorf" at bounding box center [180, 61] width 39 height 6
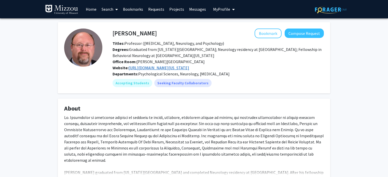
click at [187, 68] on link "https://medicine.missouri.edu/centers-institutes-labs/cognitive-neuroscience-la…" at bounding box center [158, 67] width 61 height 5
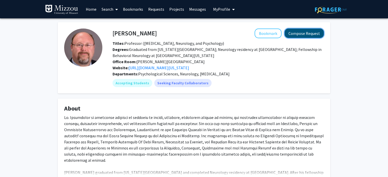
click at [303, 34] on button "Compose Request" at bounding box center [303, 32] width 39 height 9
click at [110, 8] on link "Search" at bounding box center [109, 9] width 21 height 18
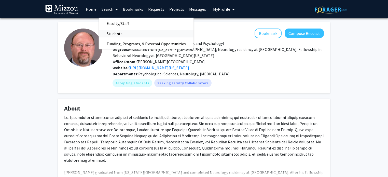
click at [119, 30] on span "Students" at bounding box center [114, 33] width 31 height 10
